Goal: Information Seeking & Learning: Learn about a topic

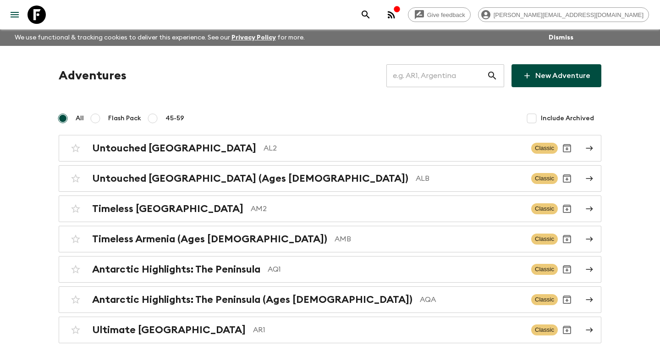
click at [371, 11] on icon "search adventures" at bounding box center [365, 14] width 11 height 11
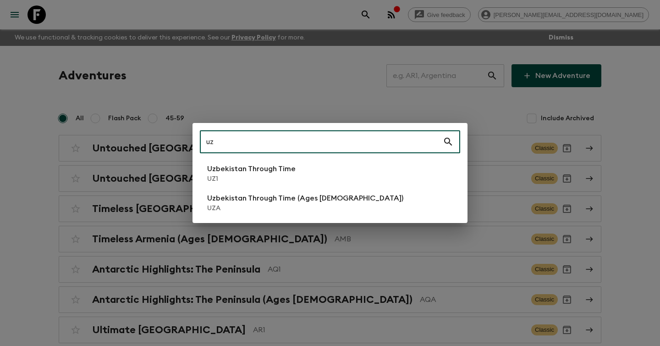
type input "uz1"
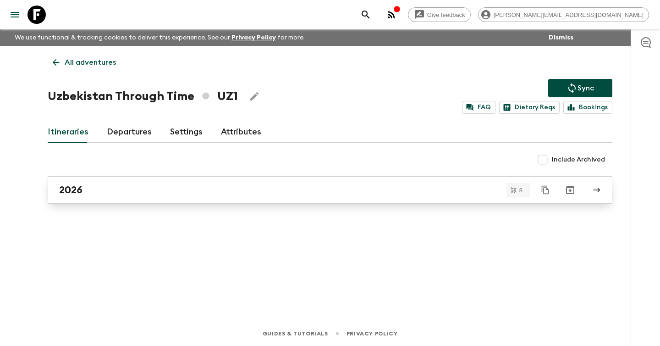
click at [265, 190] on div "2026" at bounding box center [321, 190] width 524 height 12
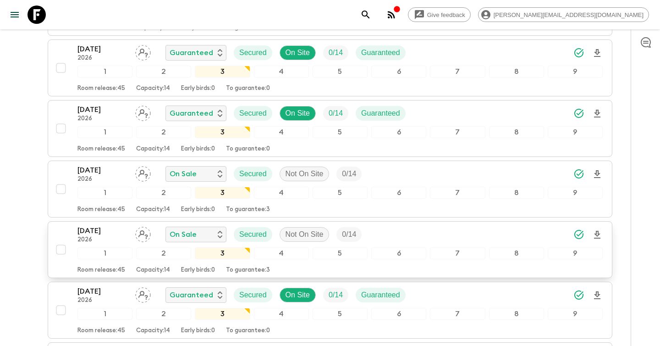
scroll to position [274, 0]
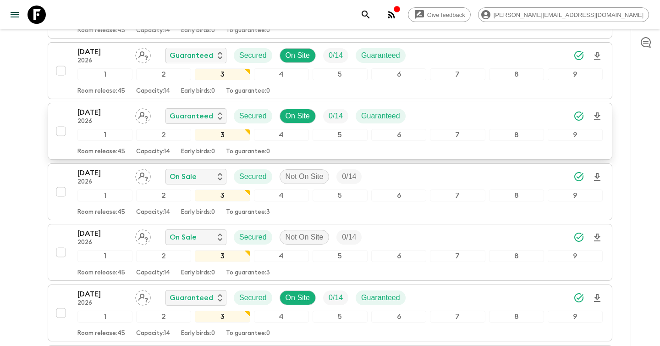
click at [111, 103] on button "[DATE] 2026 Guaranteed Secured On Site 0 / 14 Guaranteed 1 2 3 4 5 6 7 8 9 Room…" at bounding box center [330, 131] width 565 height 57
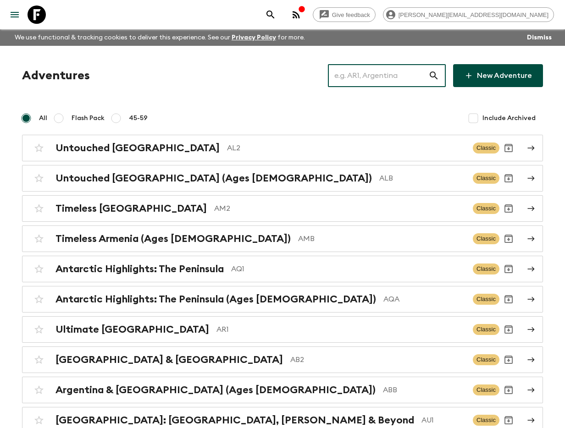
click at [382, 74] on input "text" at bounding box center [378, 76] width 100 height 26
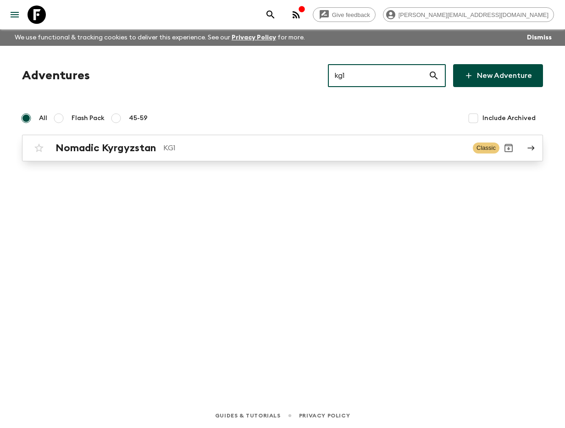
type input "kg1"
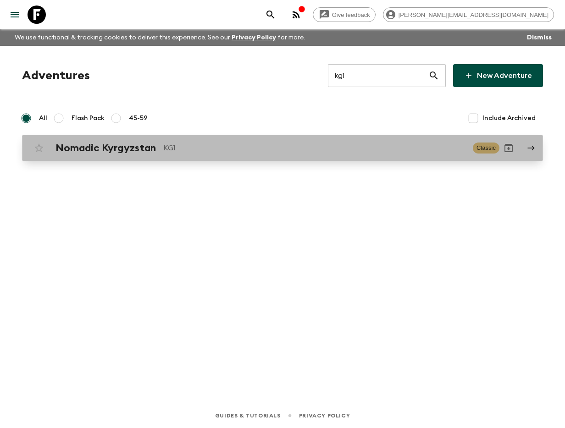
click at [99, 150] on h2 "Nomadic Kyrgyzstan" at bounding box center [105, 148] width 100 height 12
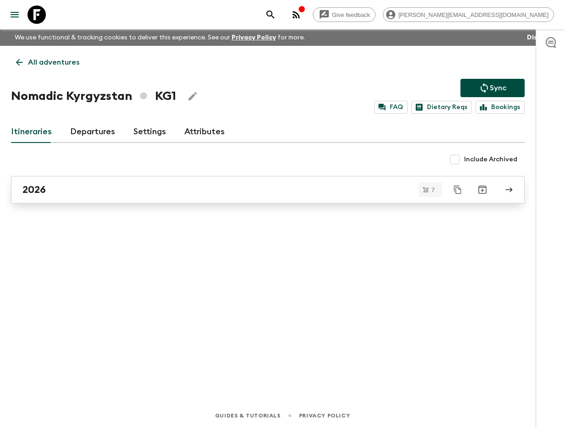
click at [94, 185] on div "2026" at bounding box center [258, 190] width 473 height 12
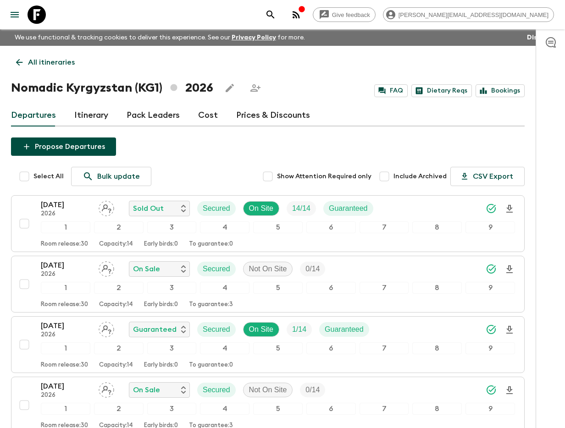
click at [95, 118] on link "Itinerary" at bounding box center [91, 116] width 34 height 22
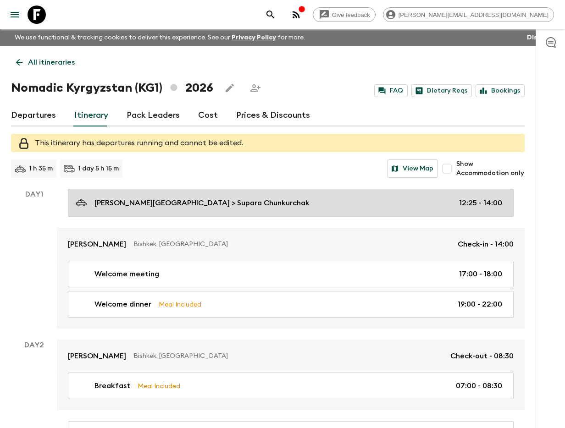
click at [234, 201] on p "Manas International Airport > Supara Chunkurchak" at bounding box center [201, 203] width 215 height 11
